Goal: Task Accomplishment & Management: Complete application form

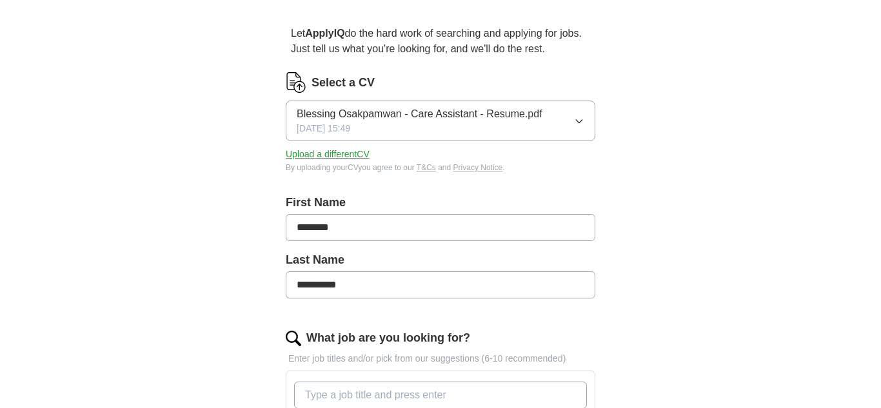
click at [575, 122] on icon "button" at bounding box center [579, 121] width 10 height 10
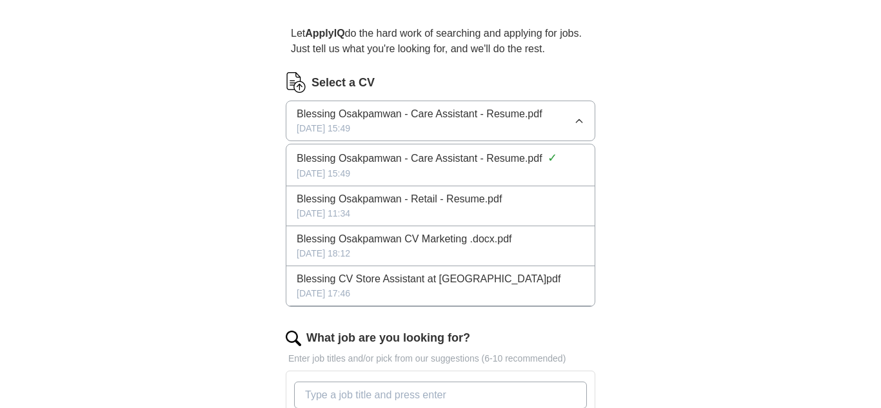
click at [498, 238] on span "Blessing Osakpamwan CV Marketing .docx.pdf" at bounding box center [404, 238] width 215 height 15
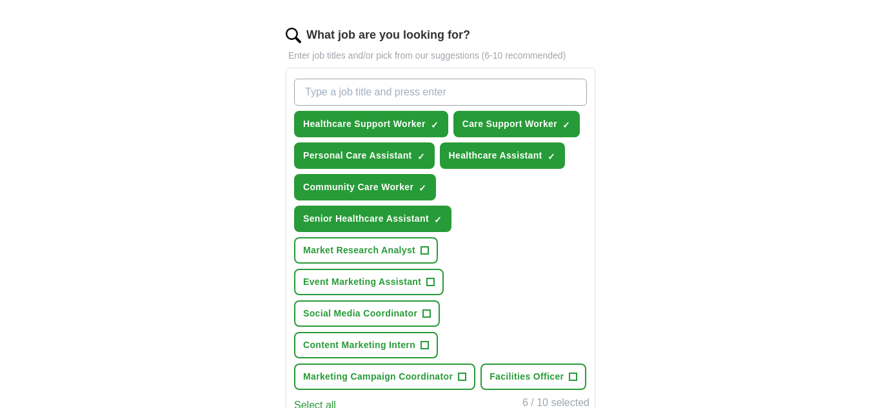
scroll to position [408, 0]
click at [0, 0] on span "×" at bounding box center [0, 0] width 0 height 0
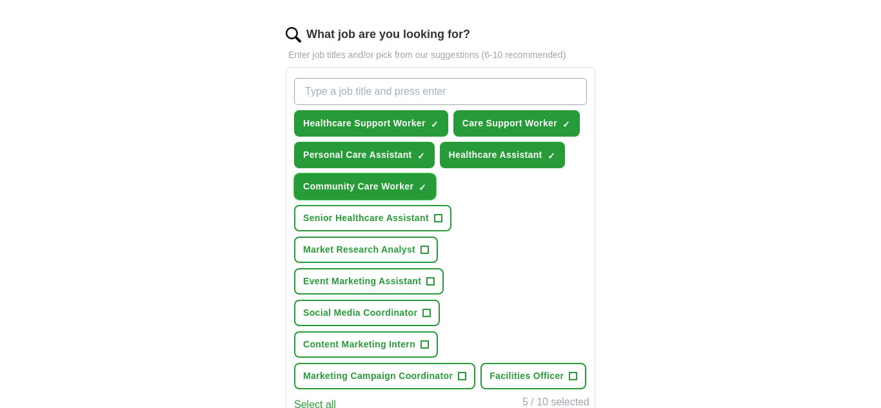
click at [0, 0] on span "×" at bounding box center [0, 0] width 0 height 0
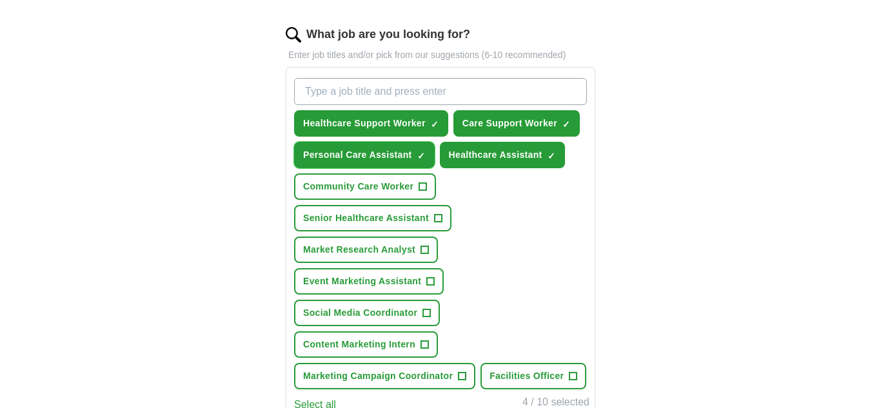
click at [0, 0] on span "×" at bounding box center [0, 0] width 0 height 0
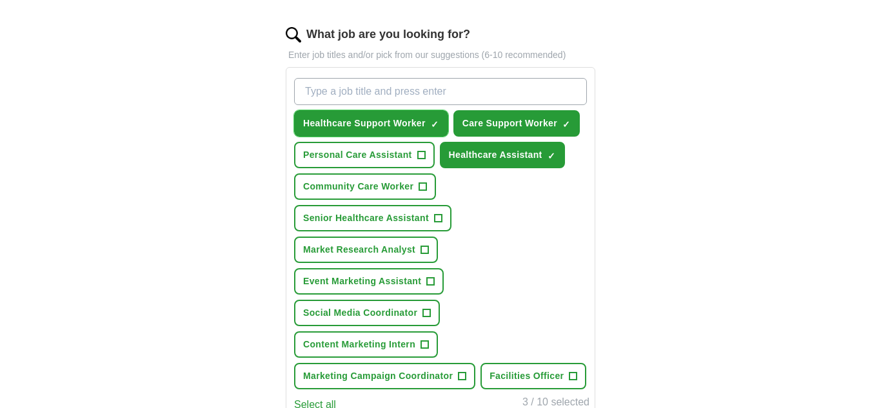
click at [0, 0] on span "×" at bounding box center [0, 0] width 0 height 0
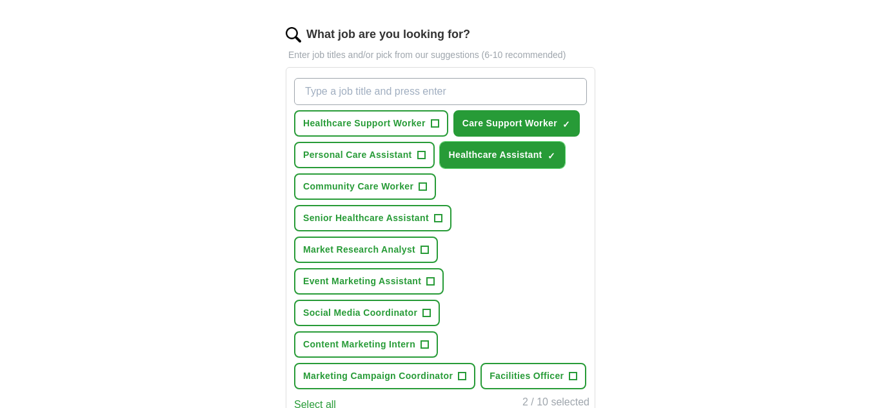
click at [0, 0] on span "×" at bounding box center [0, 0] width 0 height 0
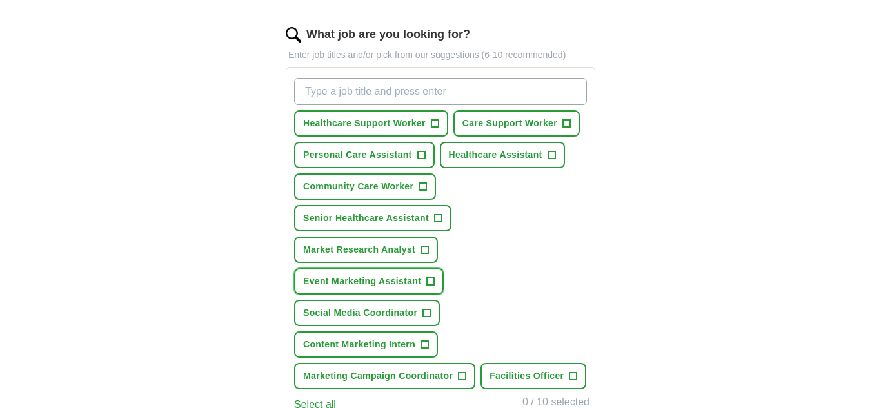
click at [429, 278] on span "+" at bounding box center [431, 282] width 8 height 10
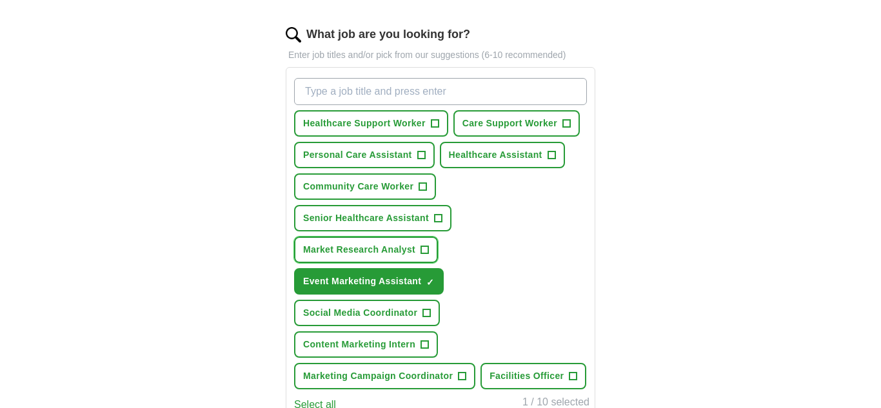
click at [423, 245] on span "+" at bounding box center [425, 250] width 8 height 10
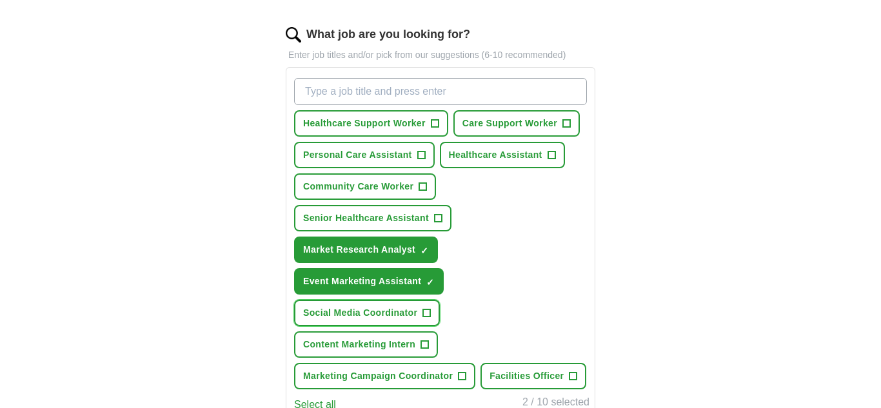
click at [425, 311] on span "+" at bounding box center [427, 313] width 8 height 10
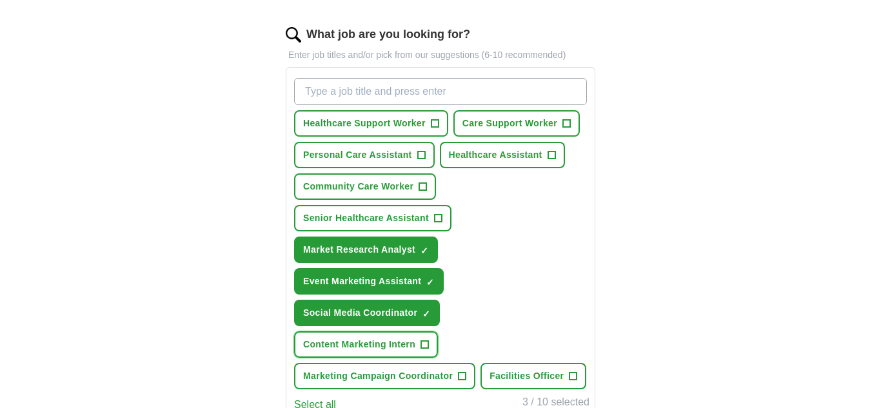
click at [427, 353] on button "Content Marketing Intern +" at bounding box center [366, 344] width 144 height 26
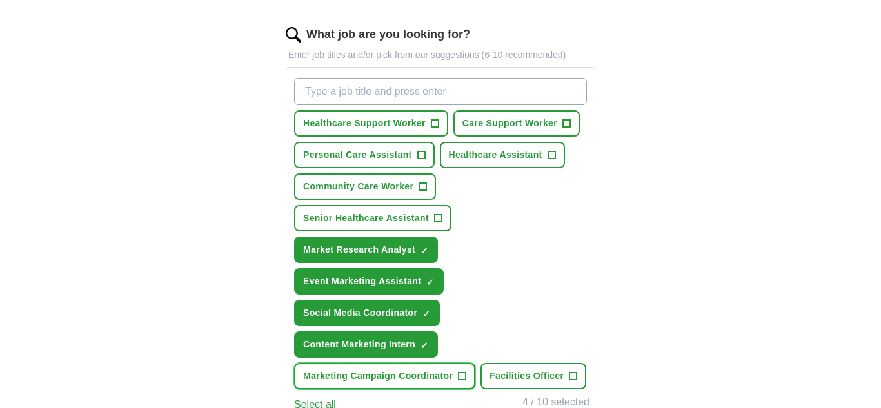
click at [466, 378] on span "+" at bounding box center [462, 376] width 8 height 10
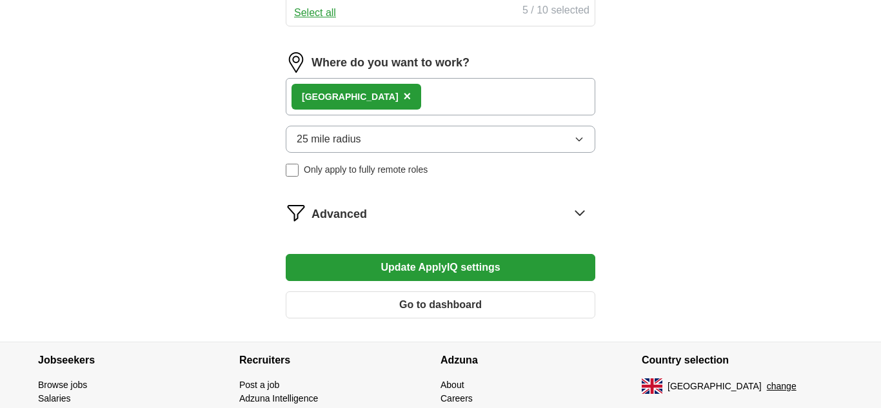
scroll to position [796, 0]
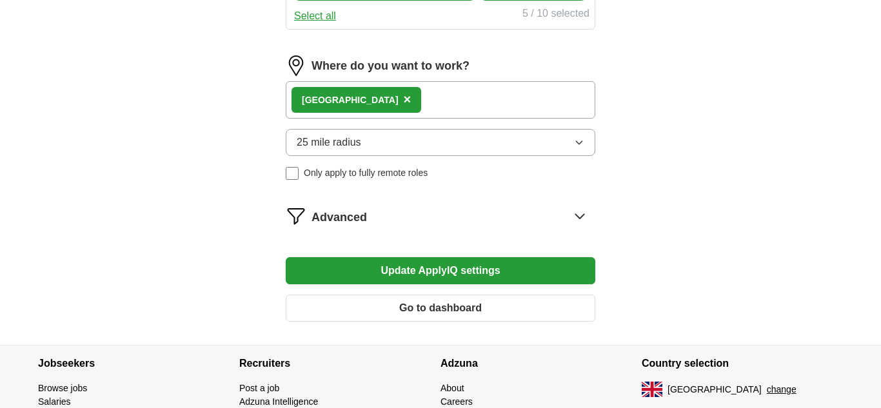
click at [477, 119] on div "[GEOGRAPHIC_DATA] ×" at bounding box center [441, 99] width 310 height 37
click at [431, 156] on button "25 mile radius" at bounding box center [441, 142] width 310 height 27
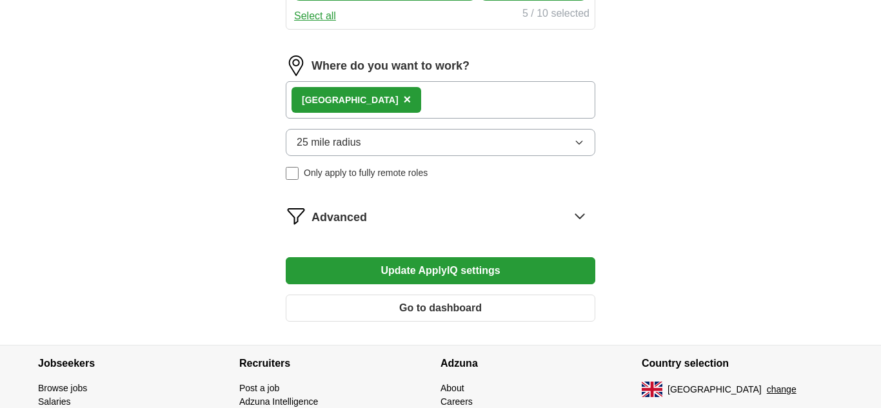
click at [569, 284] on button "Update ApplyIQ settings" at bounding box center [441, 270] width 310 height 27
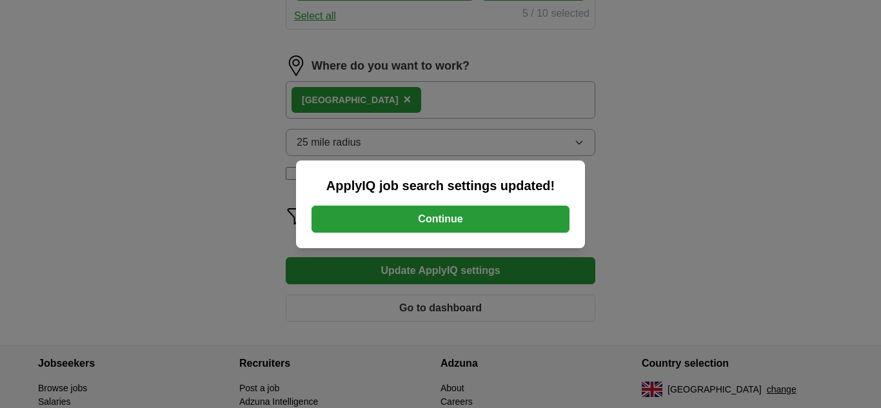
click at [515, 221] on button "Continue" at bounding box center [440, 219] width 258 height 27
